Goal: Information Seeking & Learning: Learn about a topic

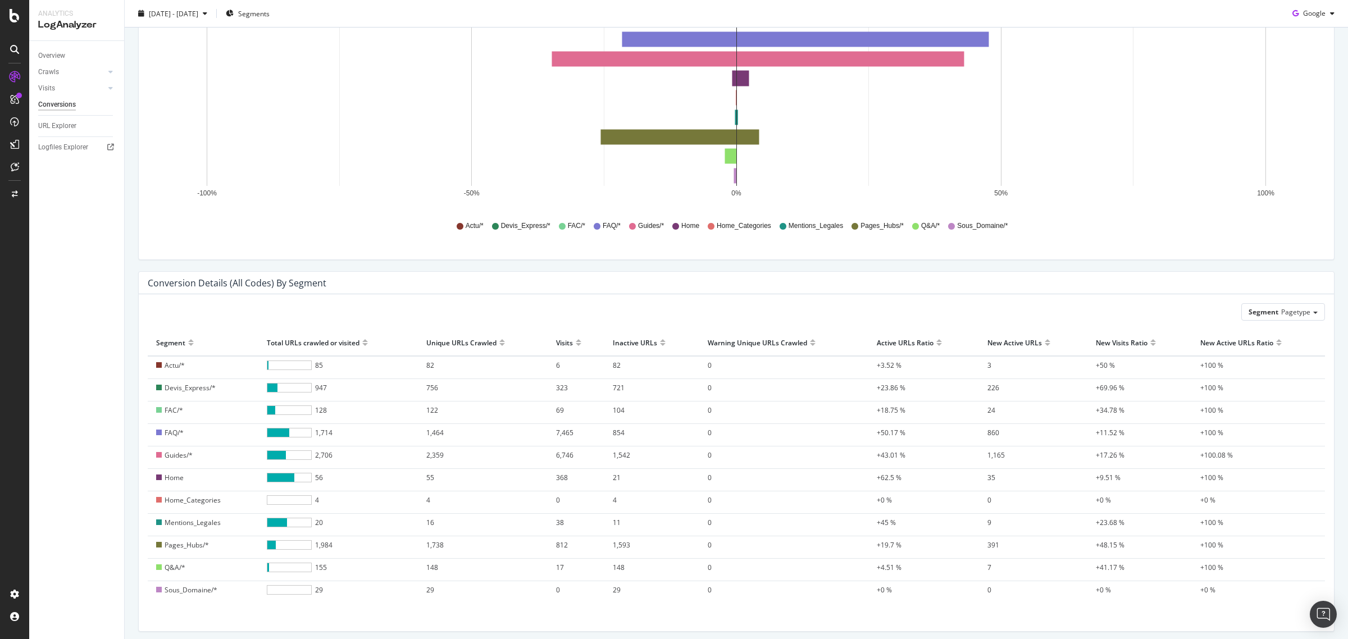
scroll to position [214, 0]
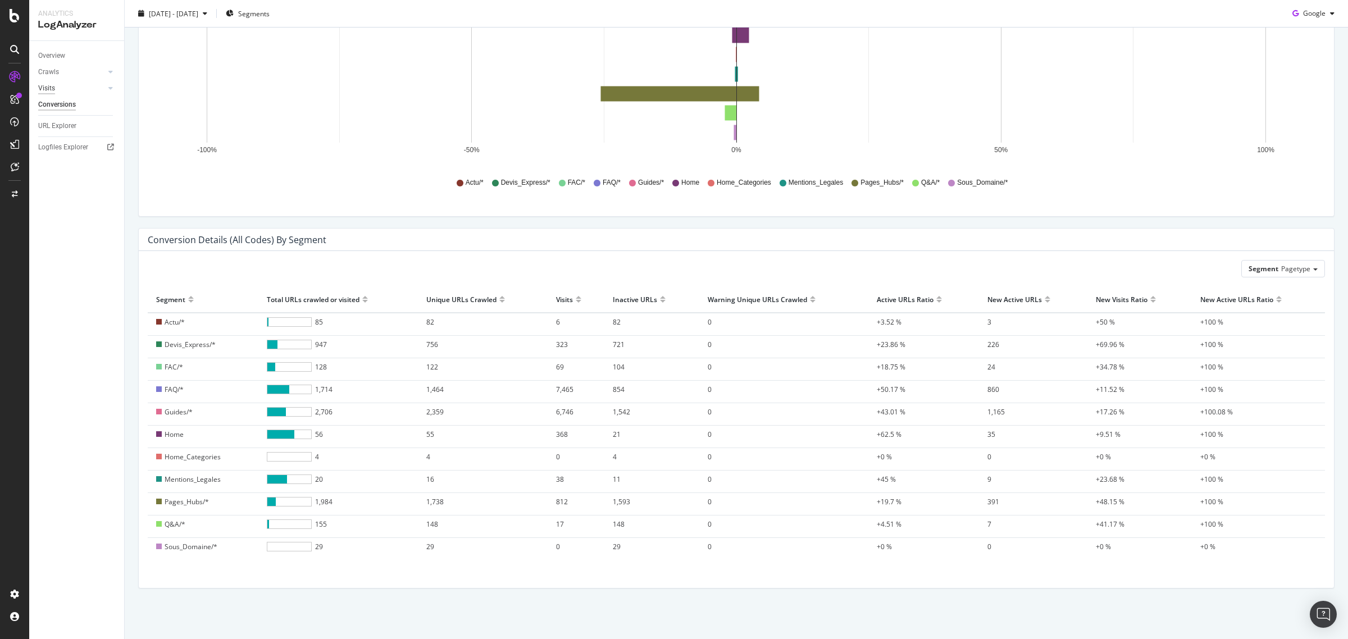
click at [49, 92] on div "Visits" at bounding box center [46, 89] width 17 height 12
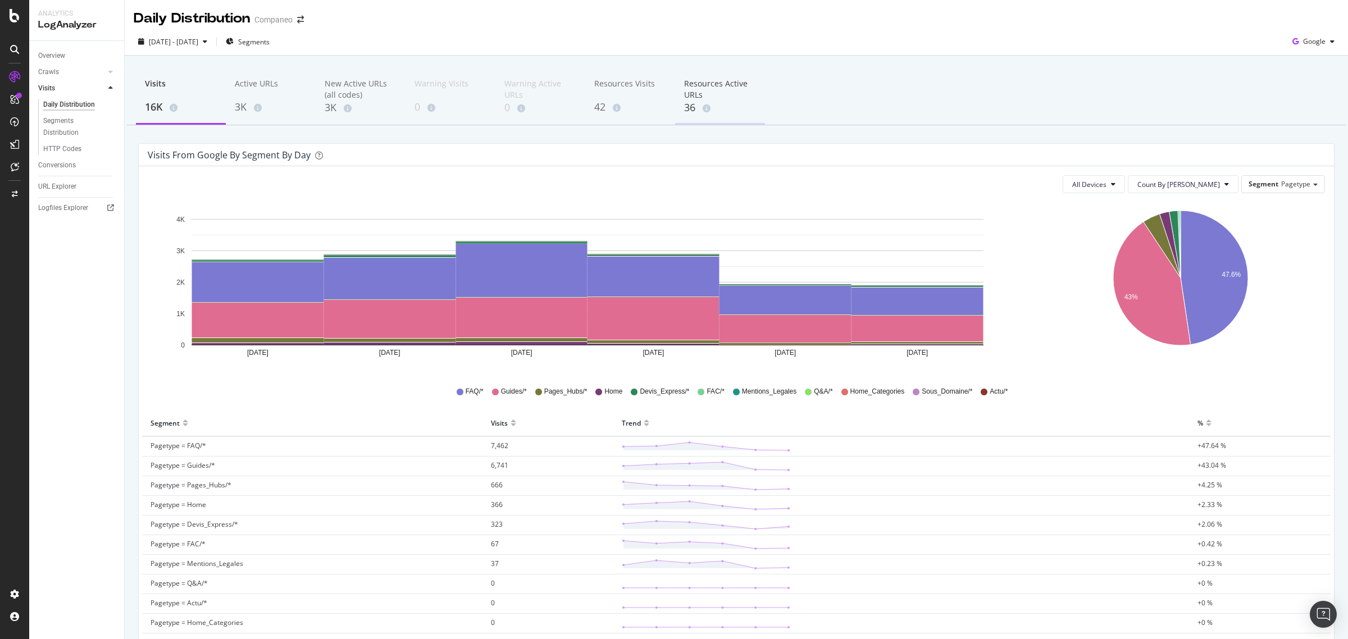
click at [704, 80] on div "Resources Active URLs" at bounding box center [720, 89] width 72 height 22
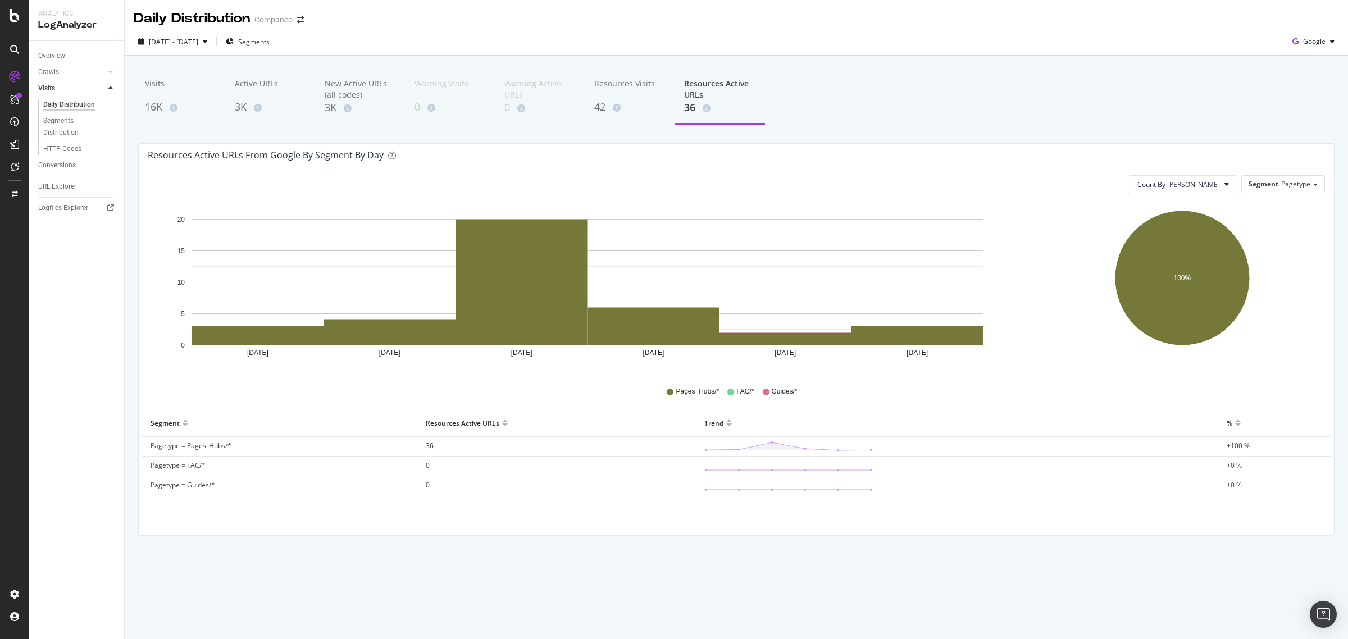
click at [426, 444] on span "36" at bounding box center [430, 446] width 8 height 10
